Goal: Information Seeking & Learning: Learn about a topic

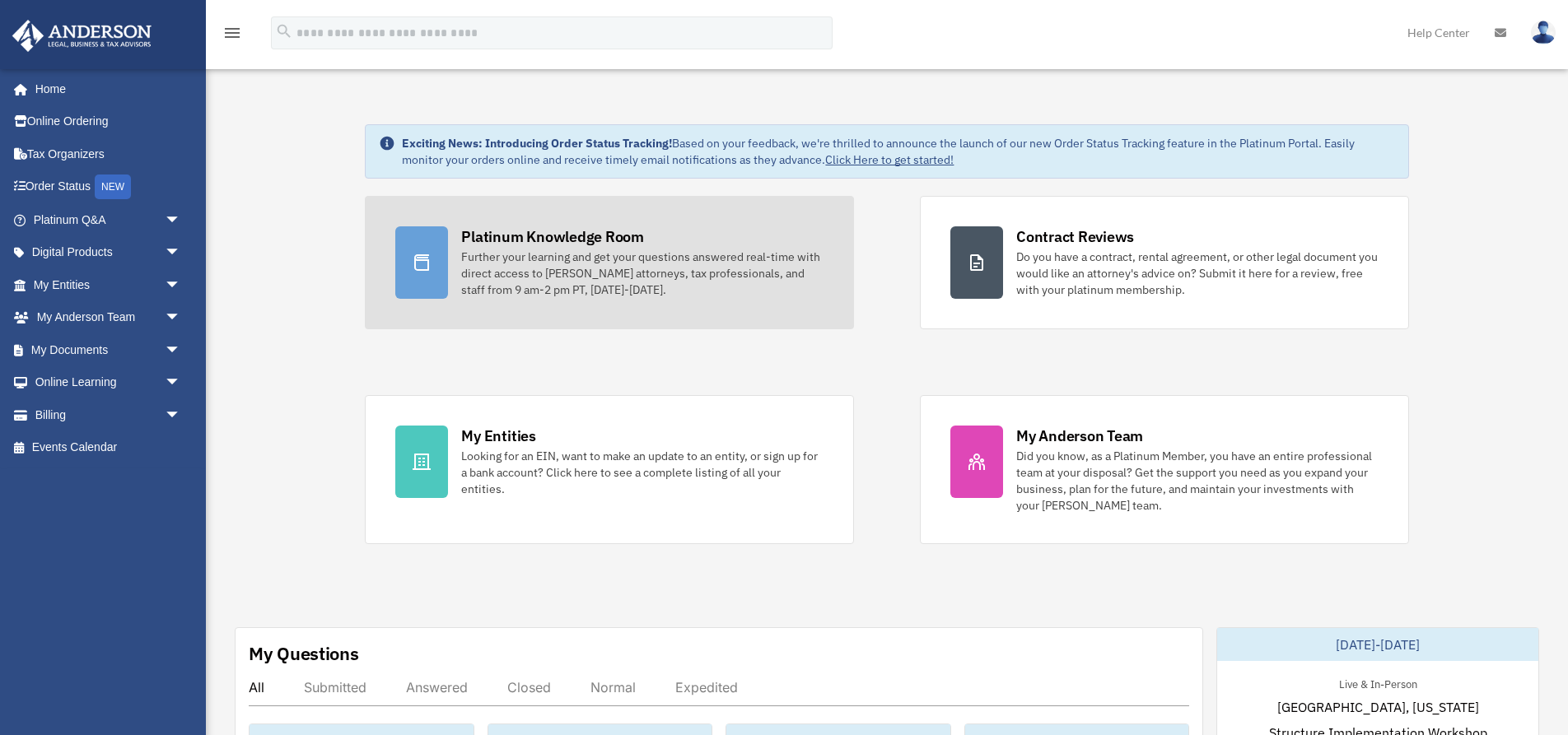
click at [546, 251] on div "Further your learning and get your questions answered real-time with direct acc…" at bounding box center [643, 274] width 362 height 49
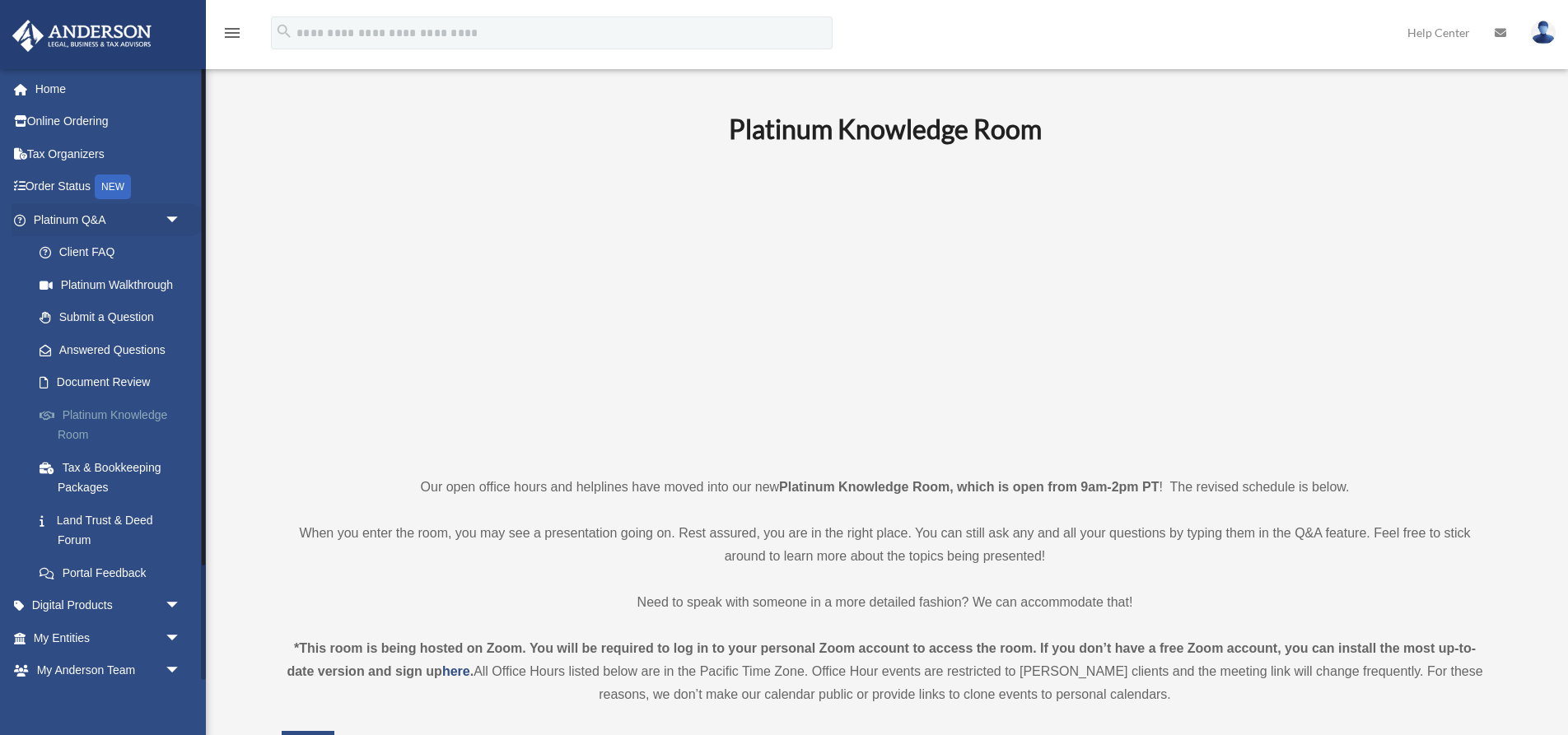
click at [92, 426] on link "Platinum Knowledge Room" at bounding box center [114, 425] width 183 height 53
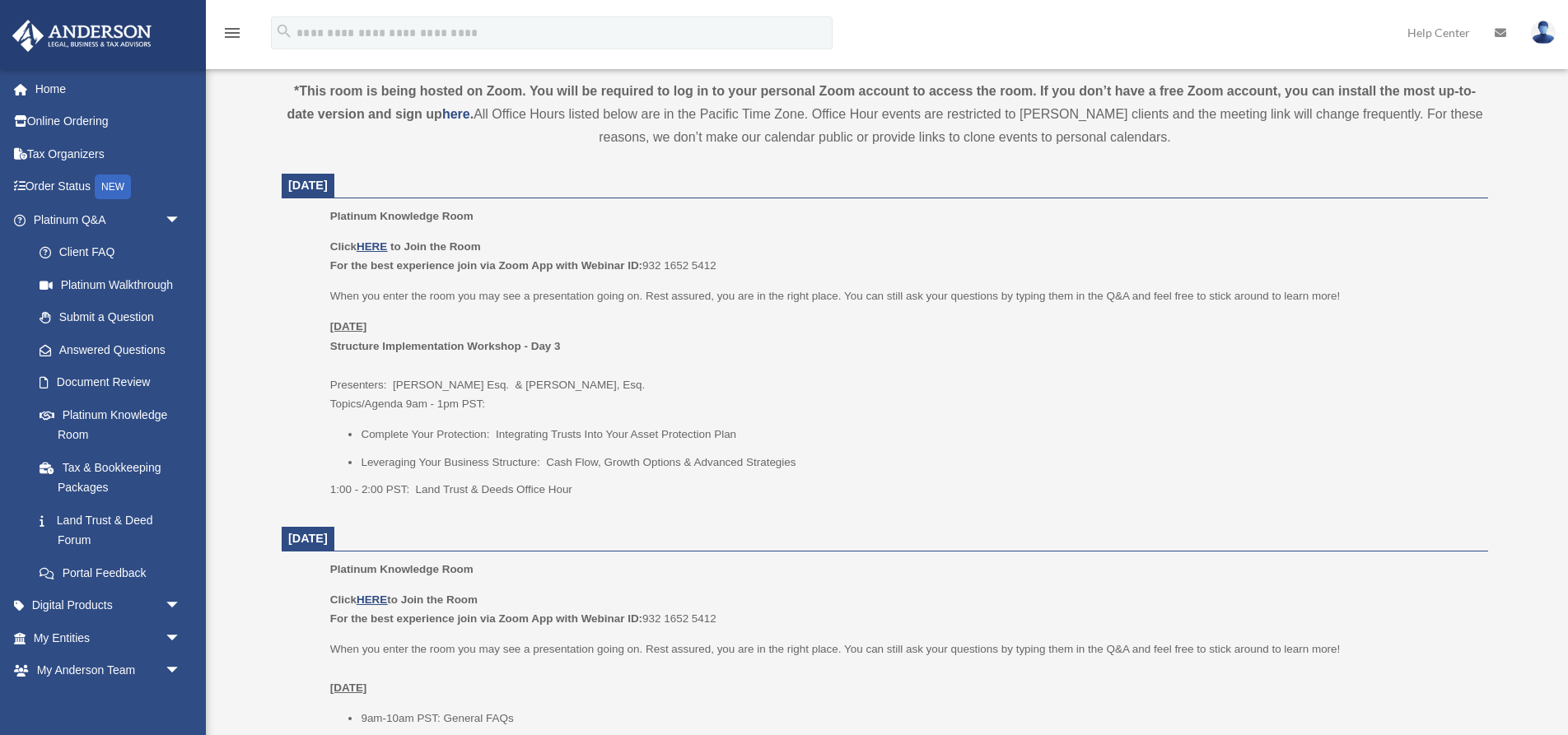
scroll to position [550, 0]
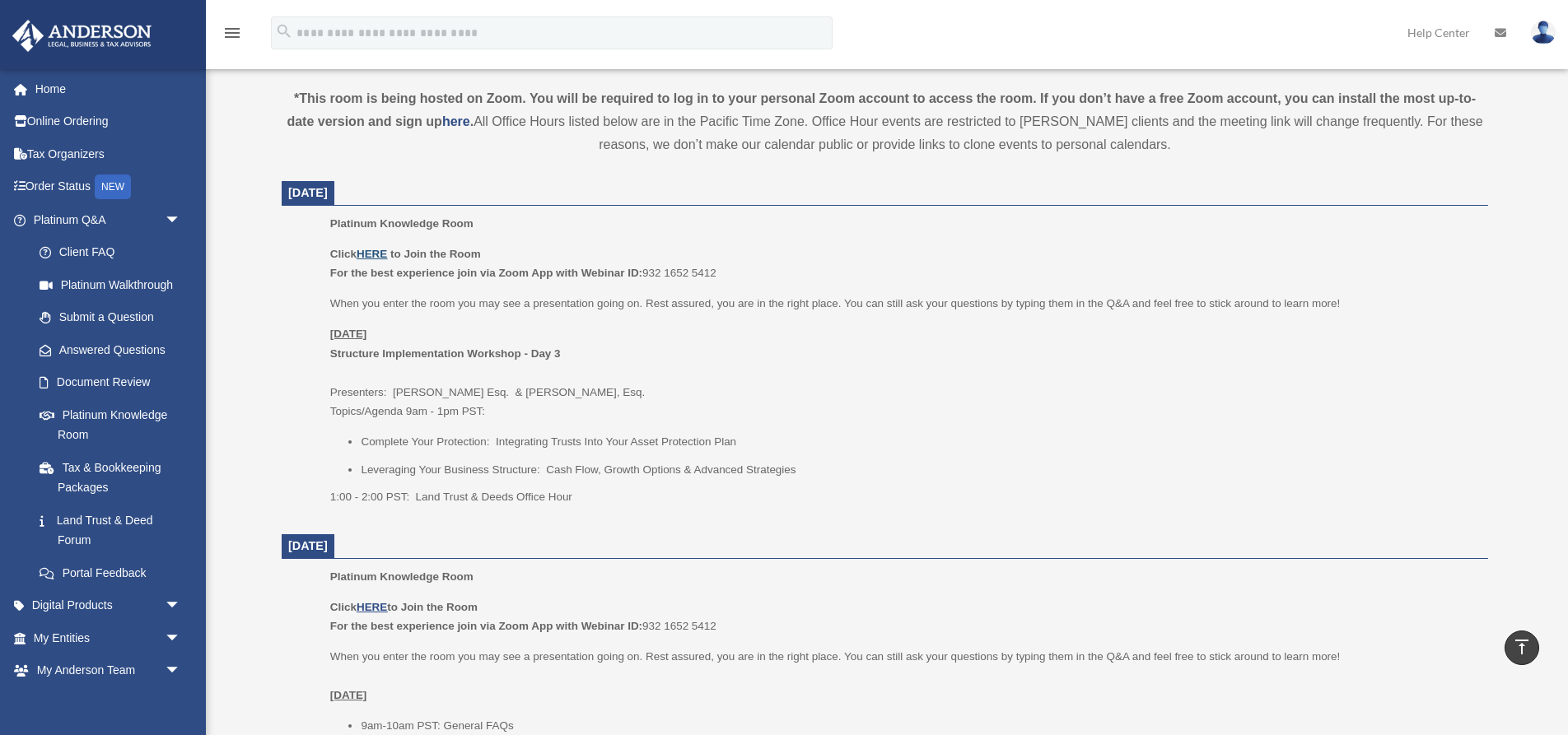
click at [377, 251] on u "HERE" at bounding box center [372, 254] width 30 height 12
